Goal: Register for event/course

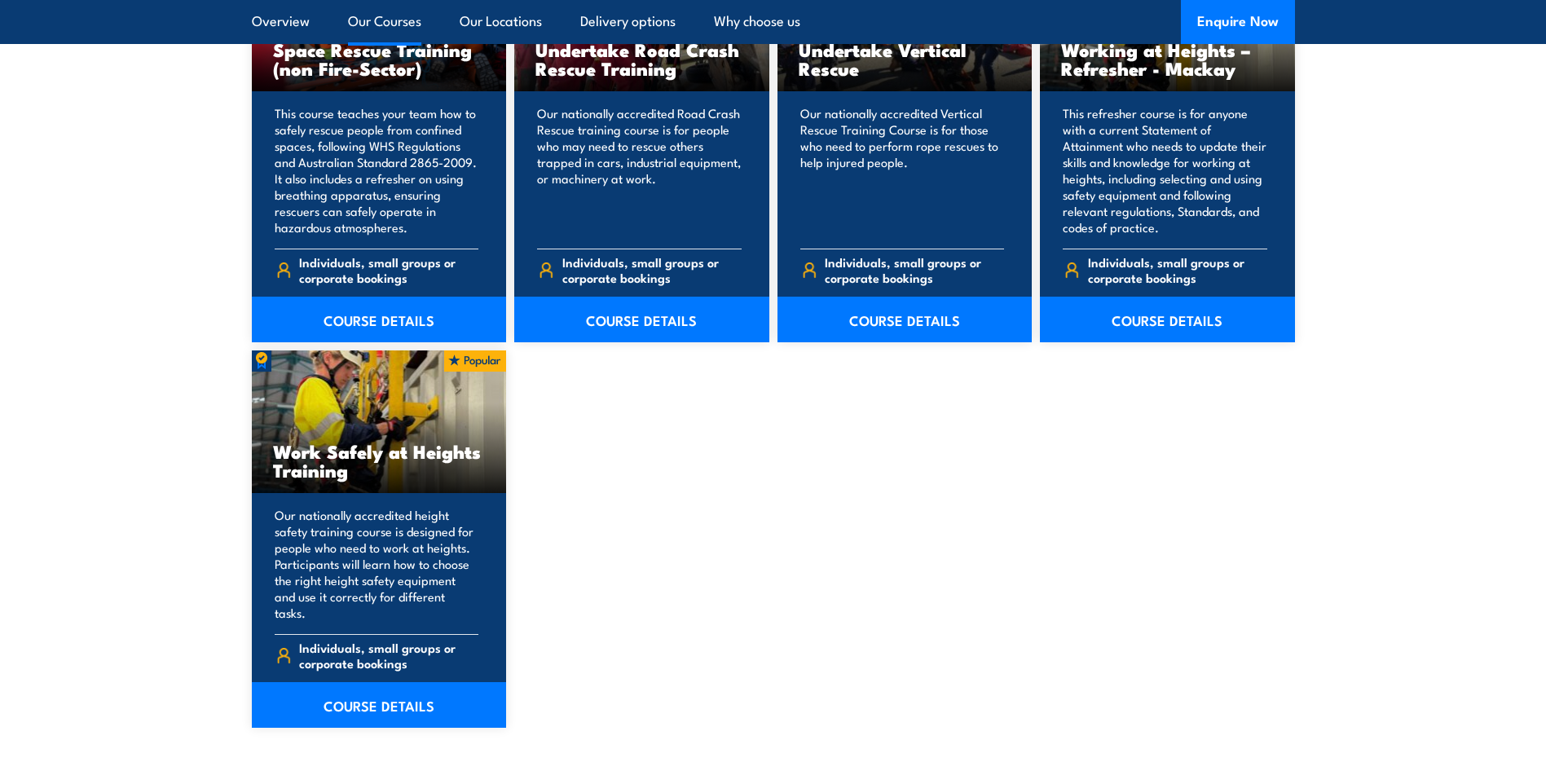
scroll to position [1889, 0]
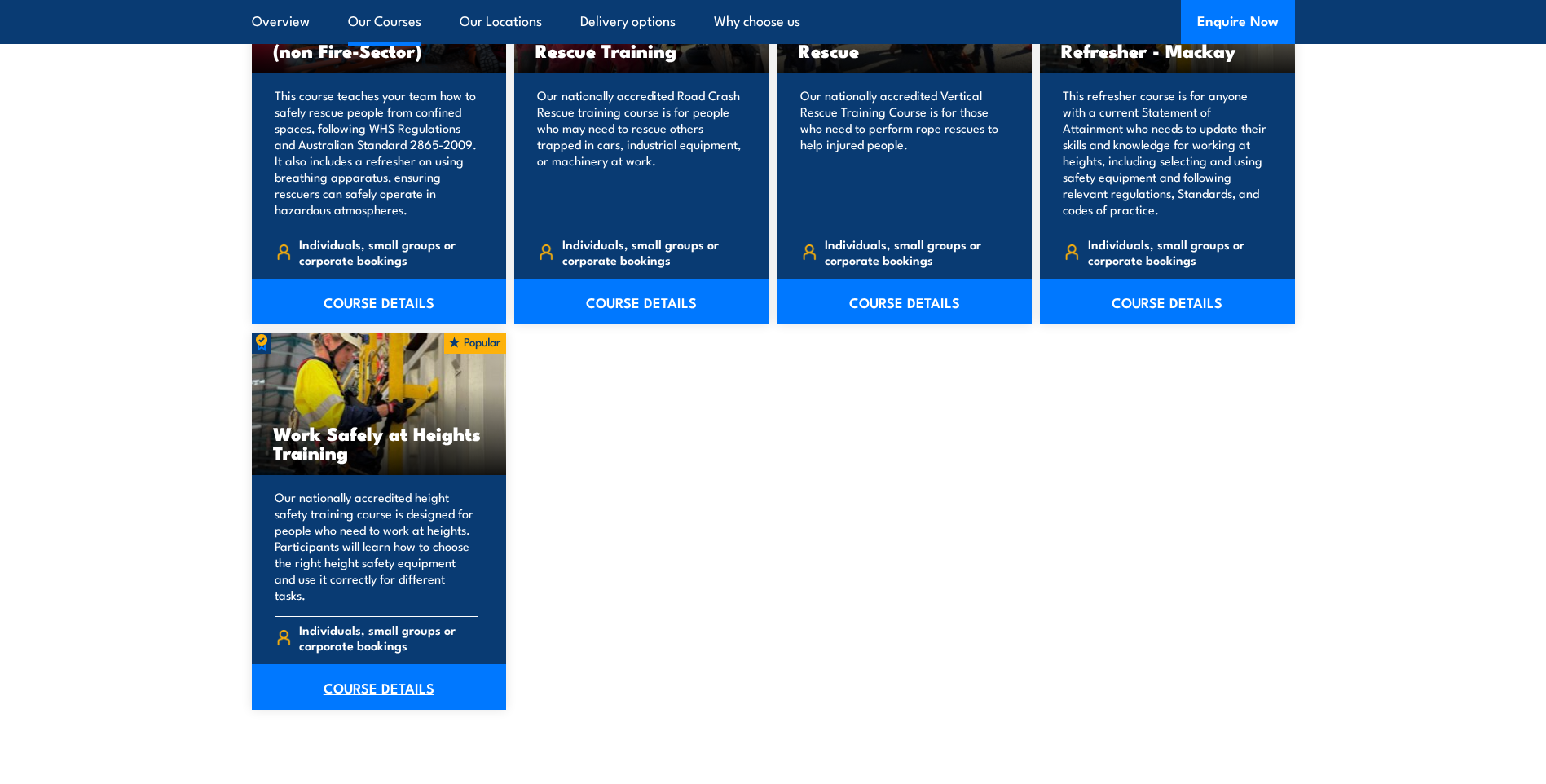
click at [380, 668] on link "COURSE DETAILS" at bounding box center [379, 687] width 255 height 46
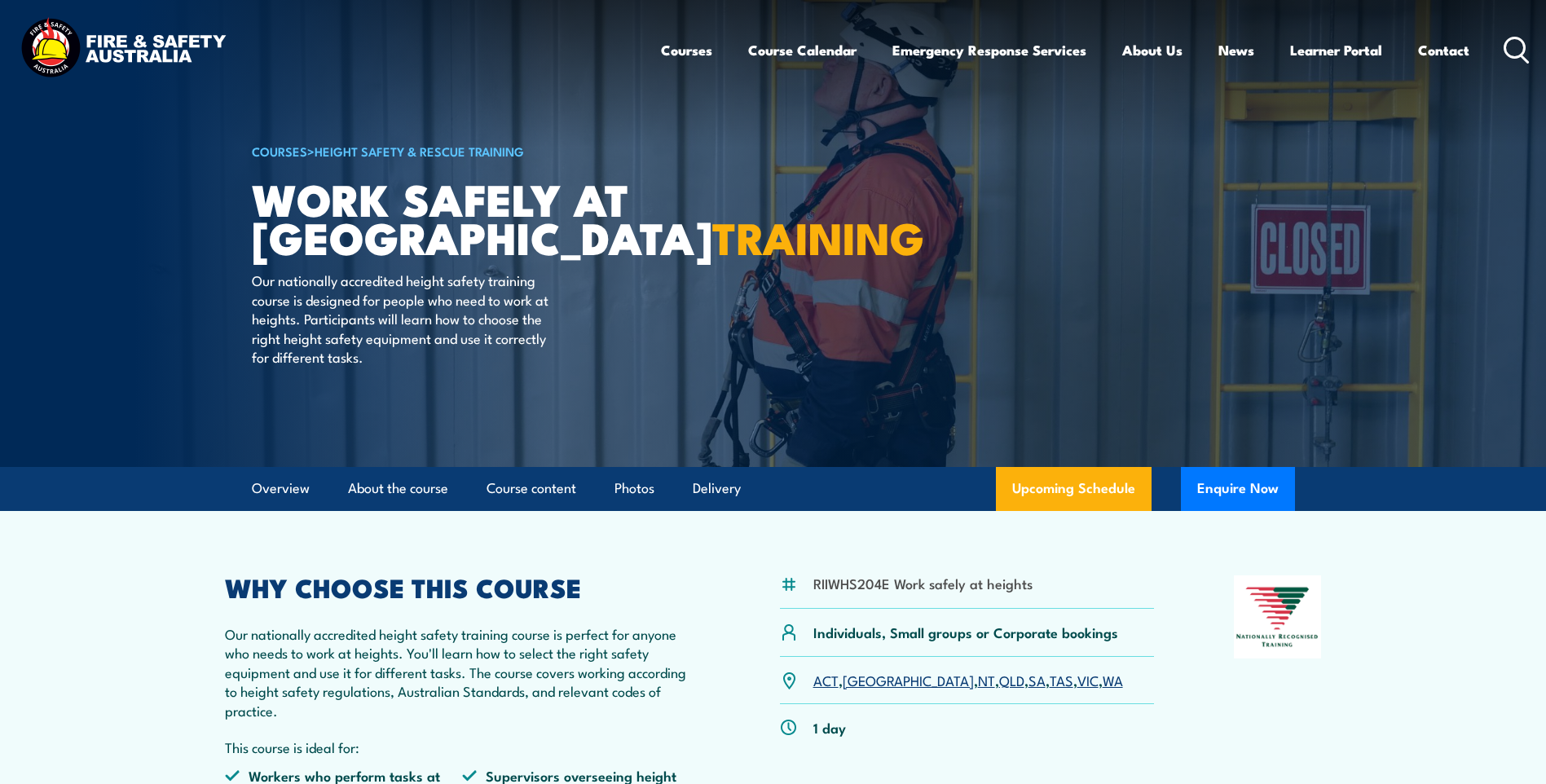
click at [1029, 679] on link "SA" at bounding box center [1037, 680] width 17 height 20
click at [677, 24] on div "Courses Course Calendar Emergency Response Services Services Overview Emergency…" at bounding box center [1096, 50] width 870 height 70
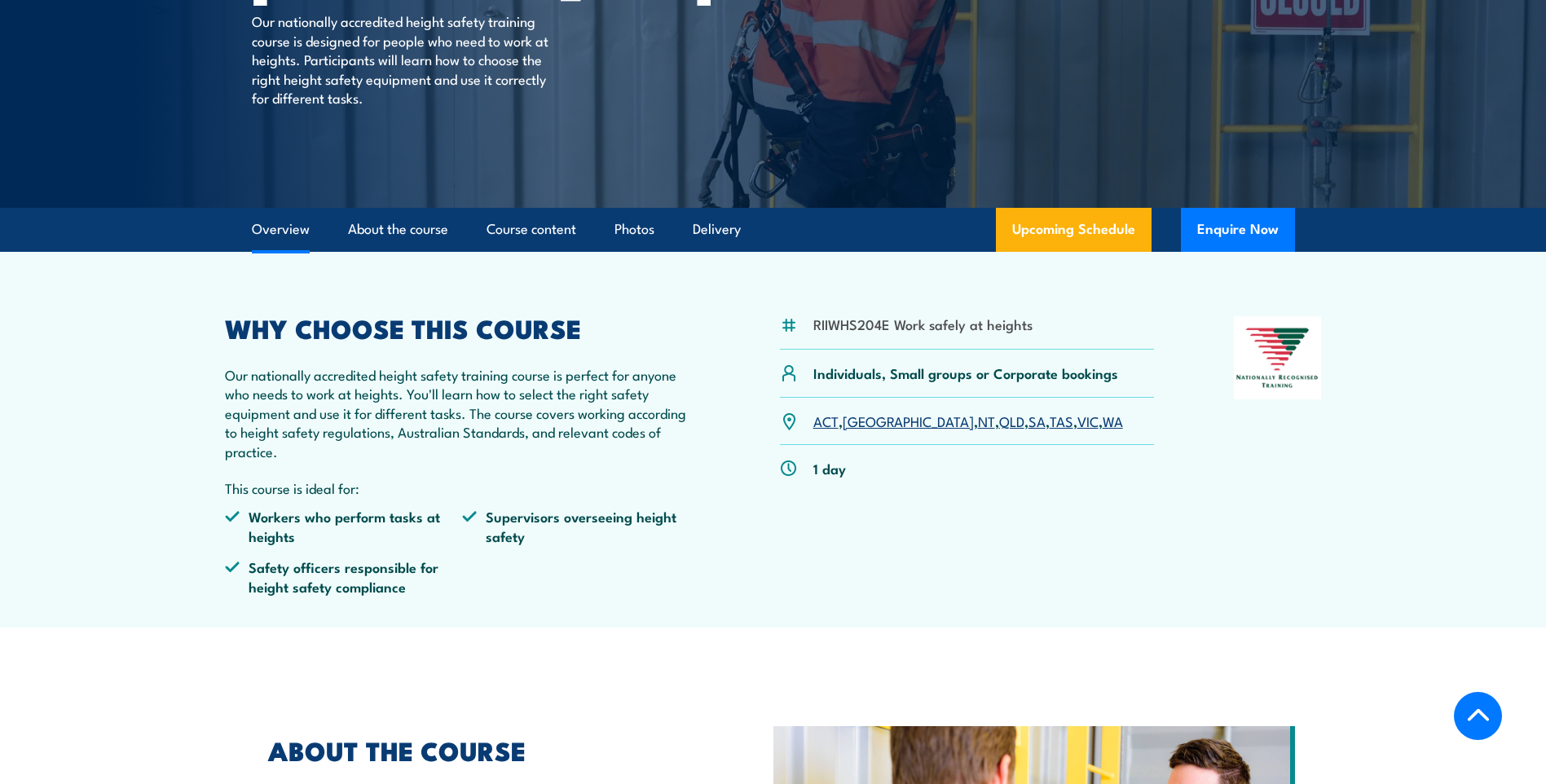
scroll to position [465, 0]
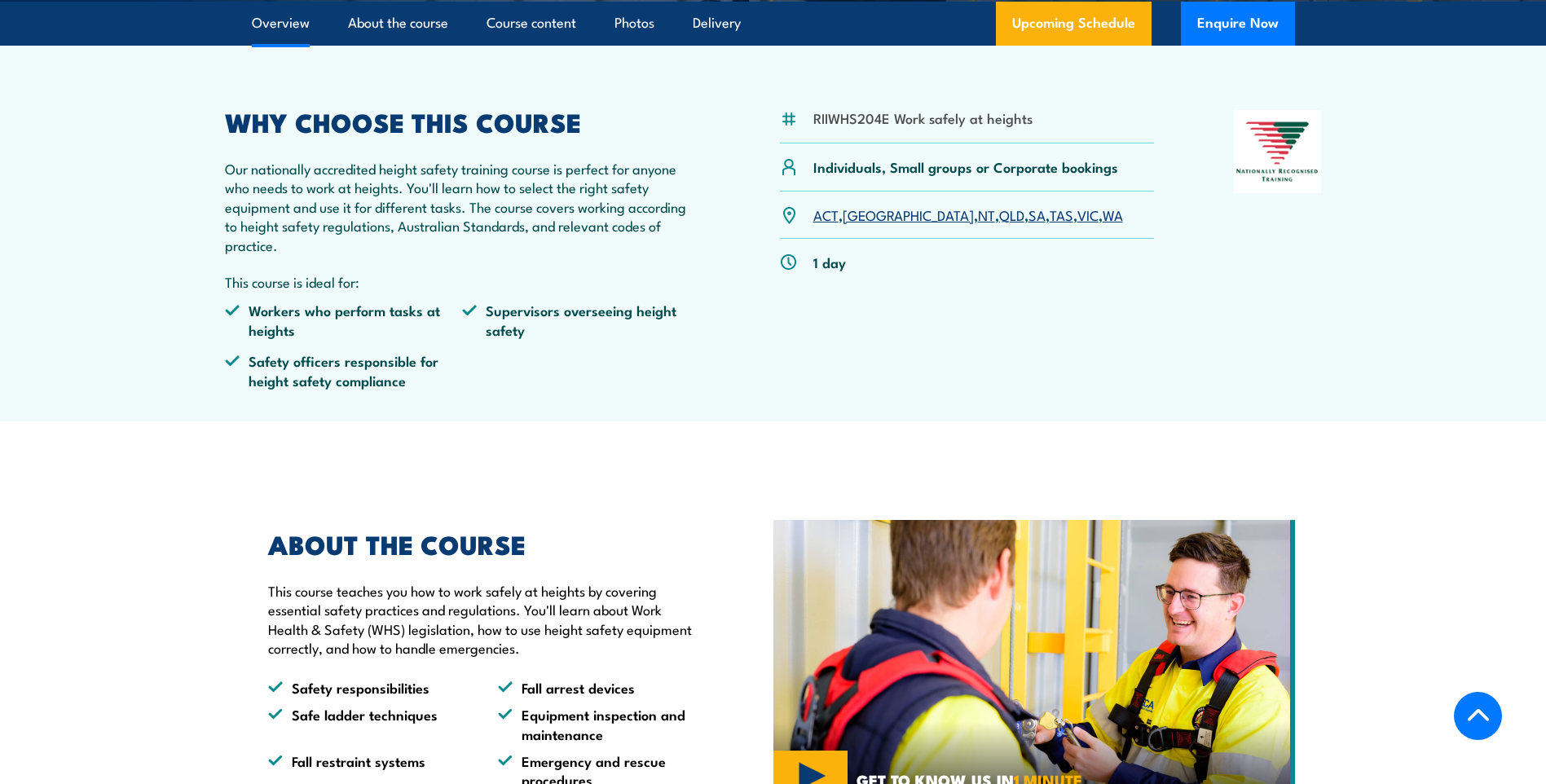
click at [1029, 215] on link "SA" at bounding box center [1037, 215] width 17 height 20
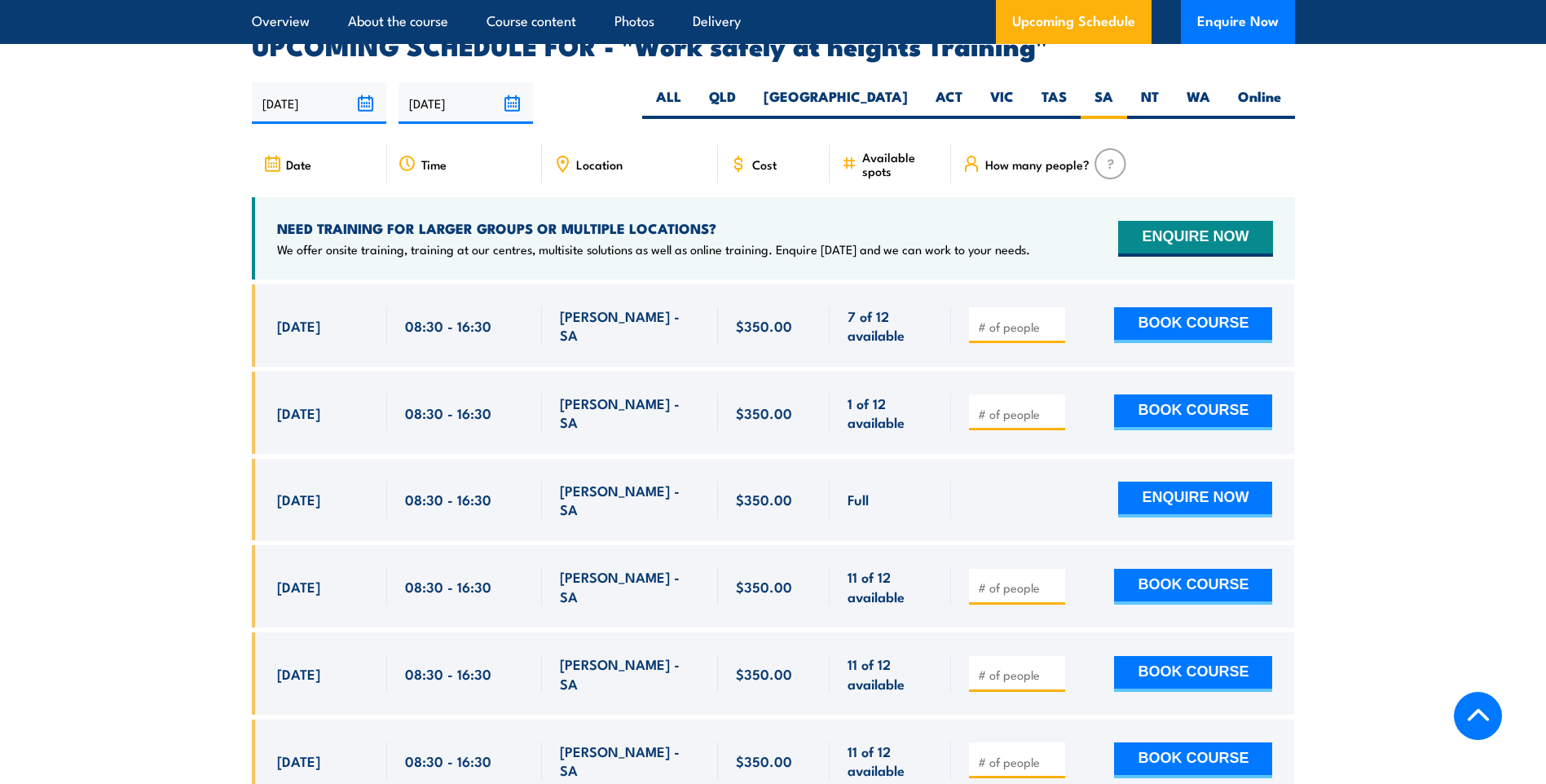
scroll to position [2593, 0]
